Goal: Task Accomplishment & Management: Manage account settings

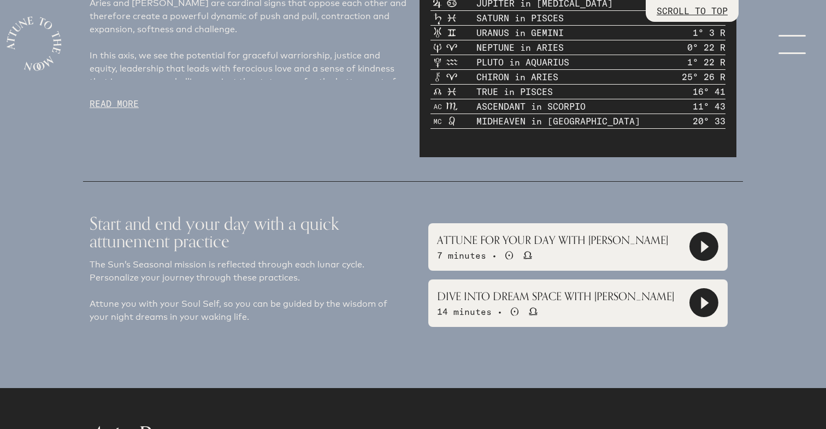
scroll to position [648, 0]
click at [707, 242] on icon at bounding box center [703, 246] width 27 height 27
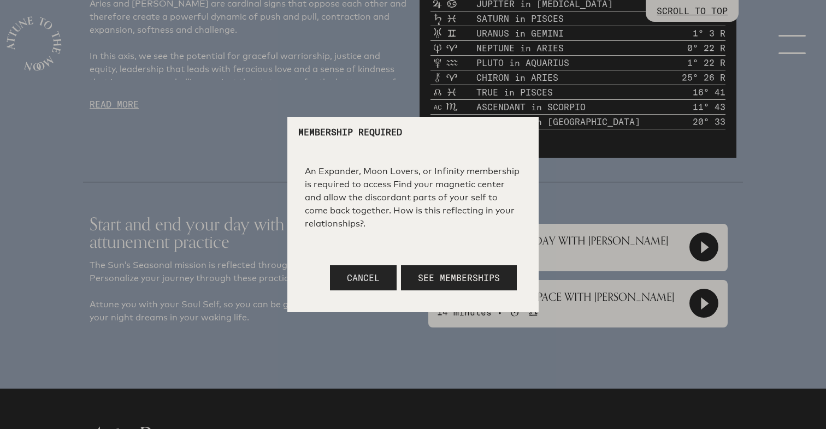
click at [345, 280] on button "Cancel" at bounding box center [363, 277] width 67 height 25
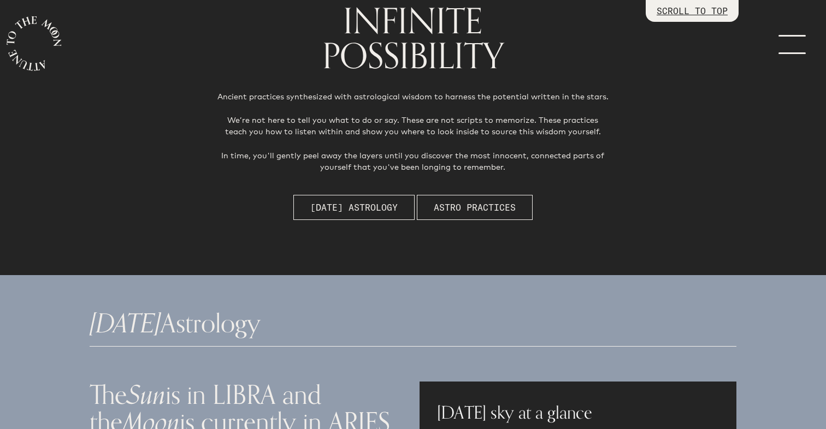
scroll to position [0, 0]
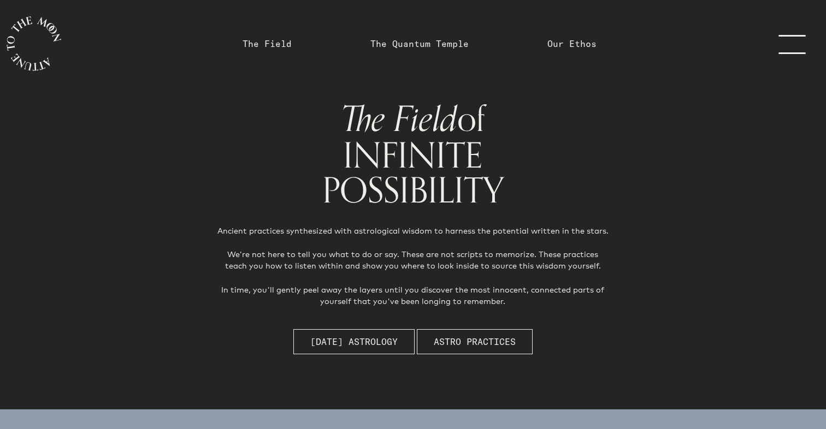
click at [796, 40] on link "menu" at bounding box center [798, 43] width 55 height 87
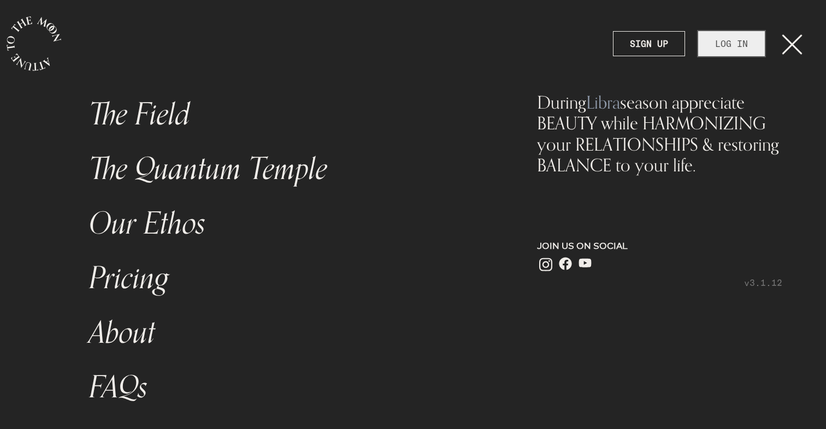
click at [734, 43] on link "LOG IN" at bounding box center [731, 43] width 67 height 25
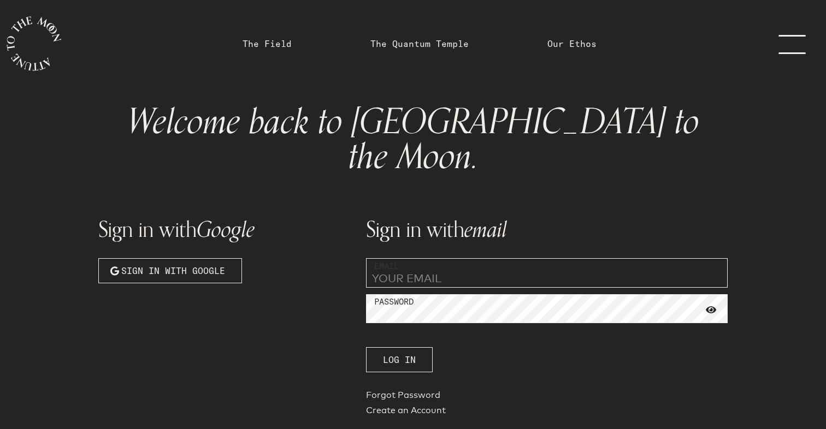
click at [437, 258] on input "email" at bounding box center [546, 272] width 361 height 29
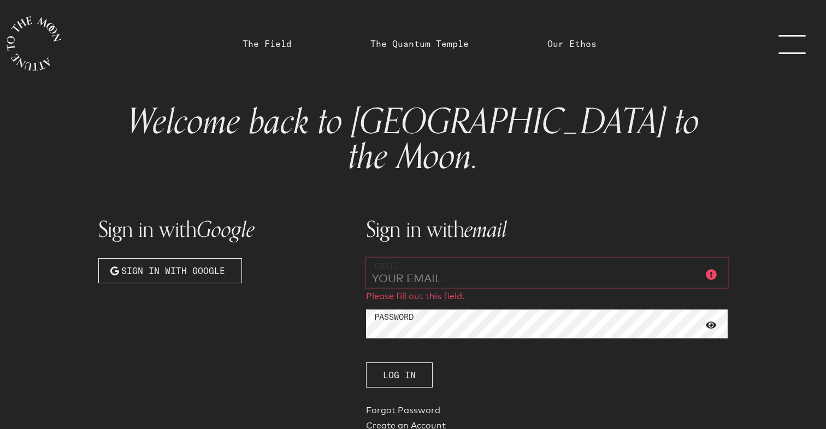
type input "naeiri.zargarian@gmail.com"
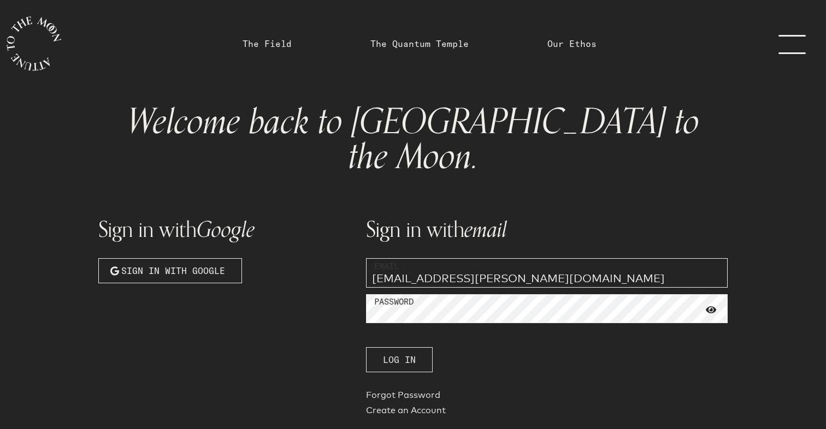
click at [416, 347] on button "Log In" at bounding box center [399, 359] width 67 height 25
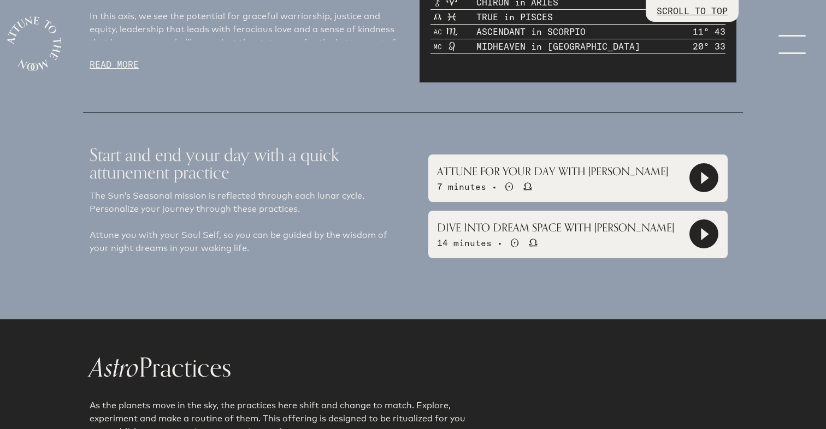
scroll to position [729, 0]
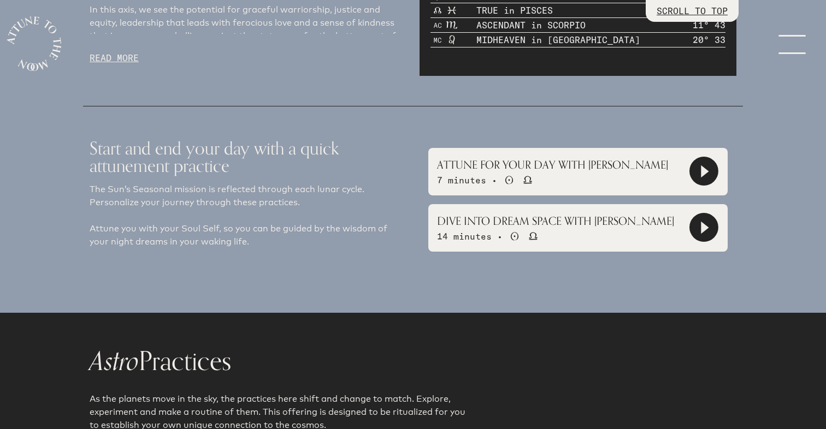
click at [708, 171] on icon at bounding box center [705, 171] width 8 height 13
